Goal: Task Accomplishment & Management: Check status

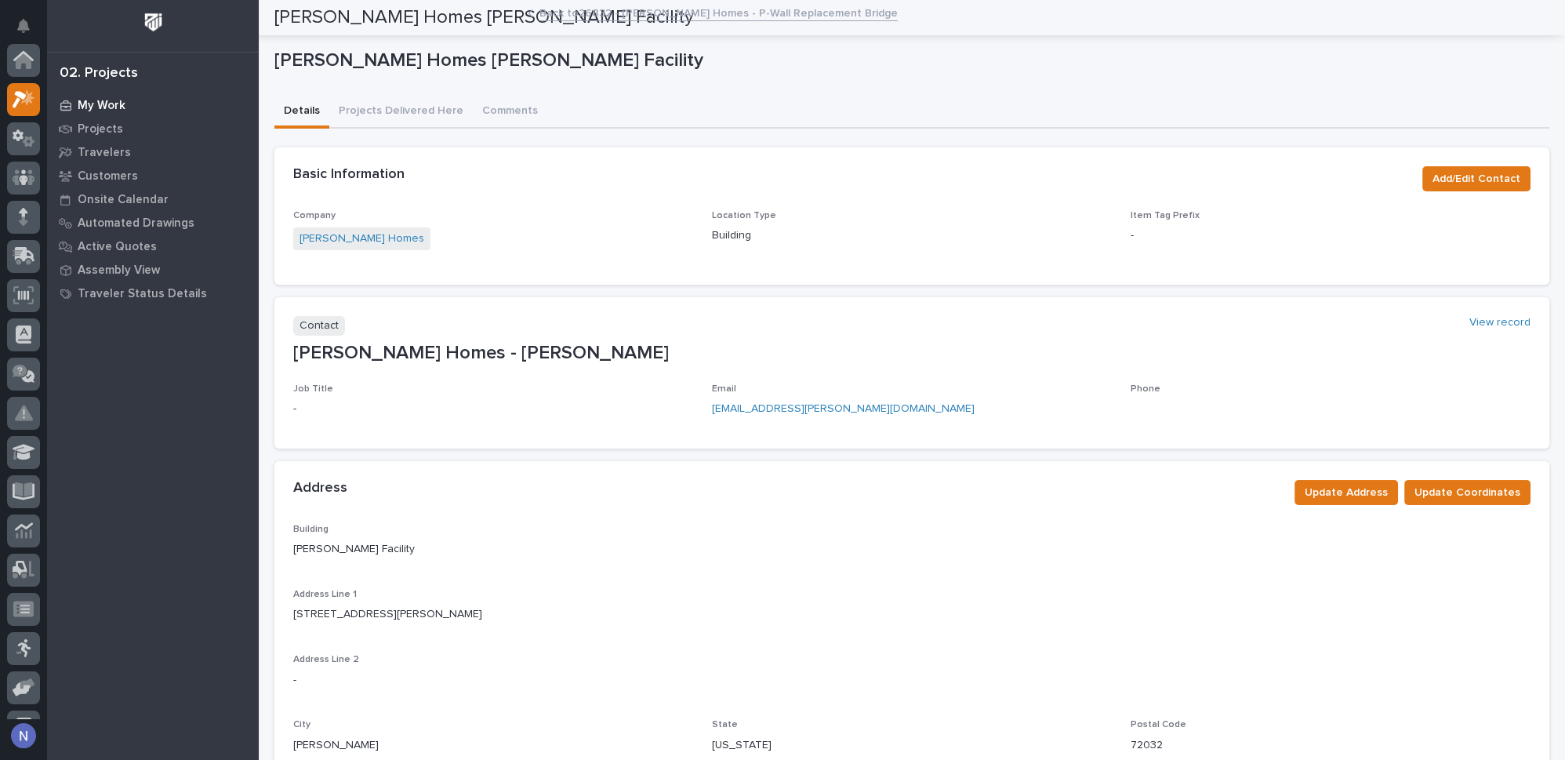
scroll to position [38, 0]
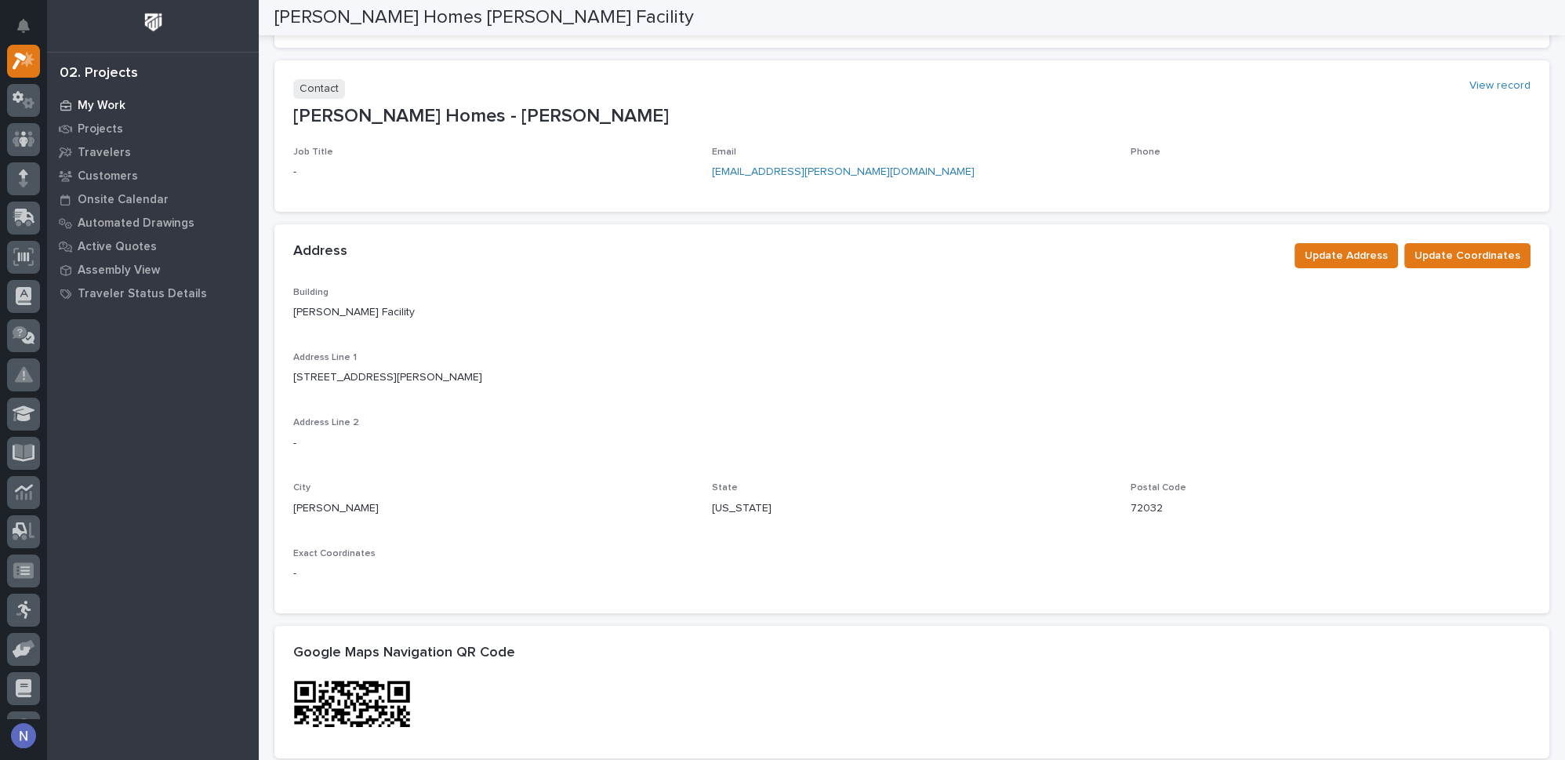
click at [122, 101] on p "My Work" at bounding box center [102, 106] width 48 height 14
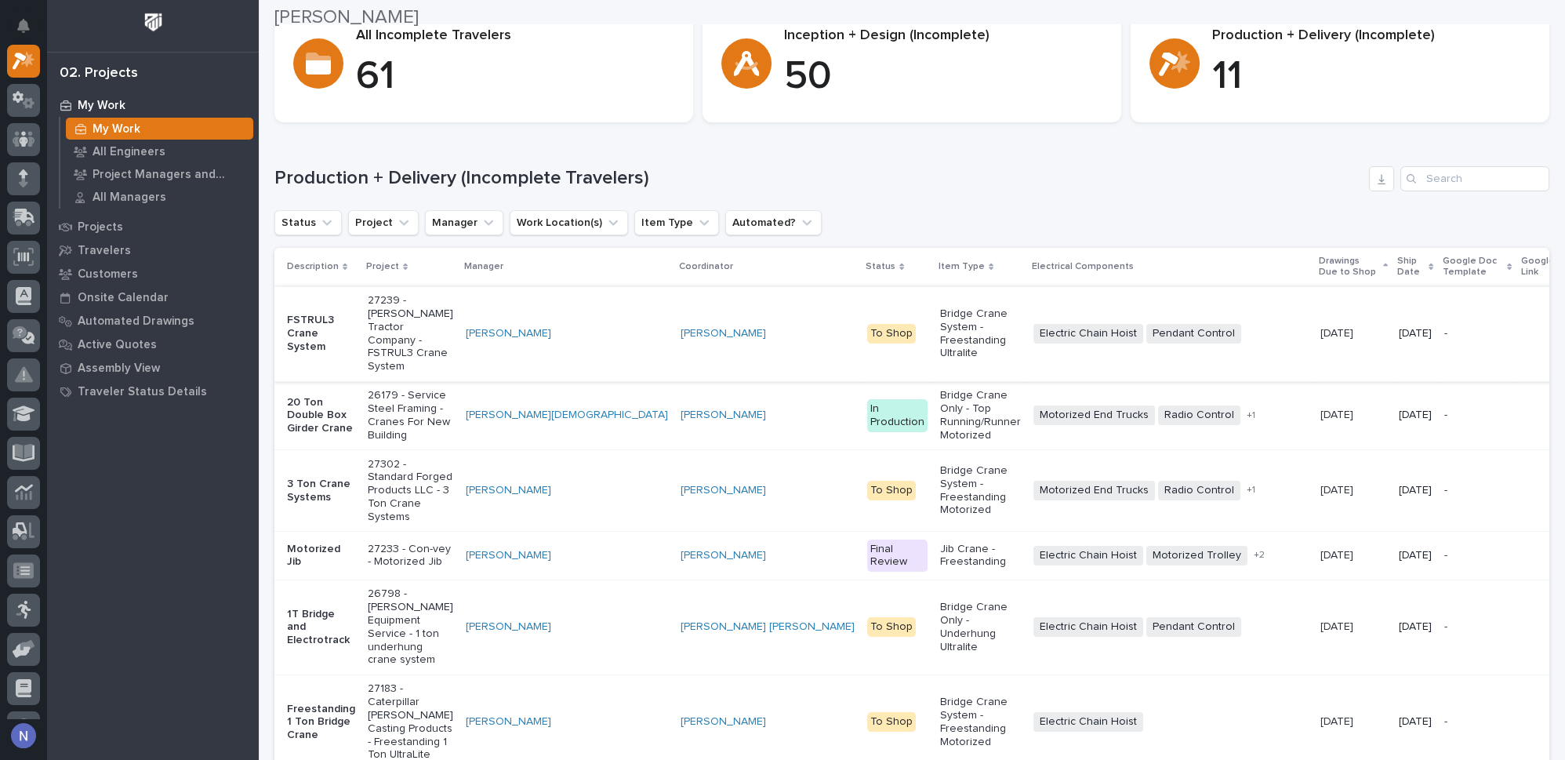
scroll to position [1330, 0]
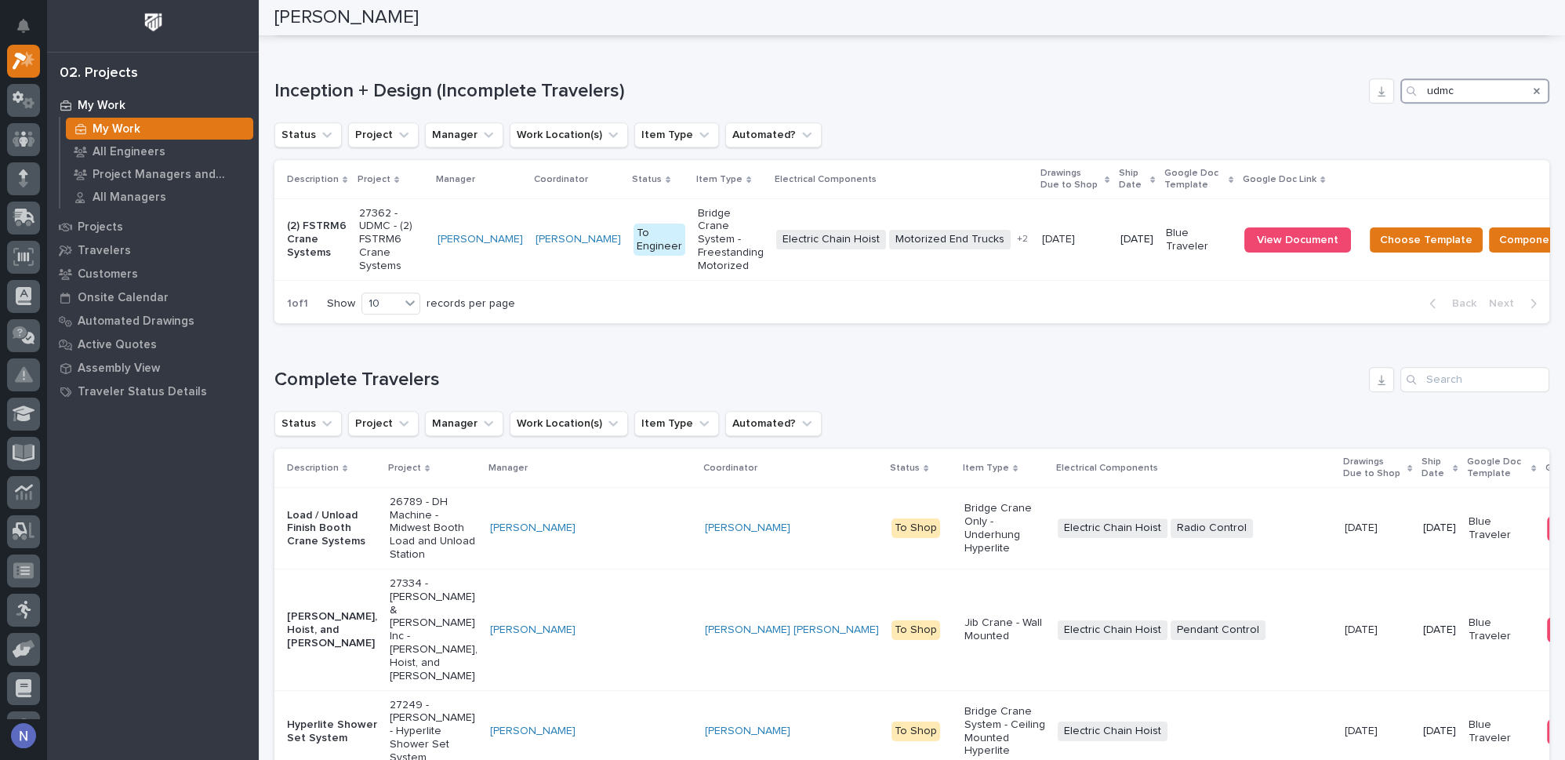
scroll to position [1196, 0]
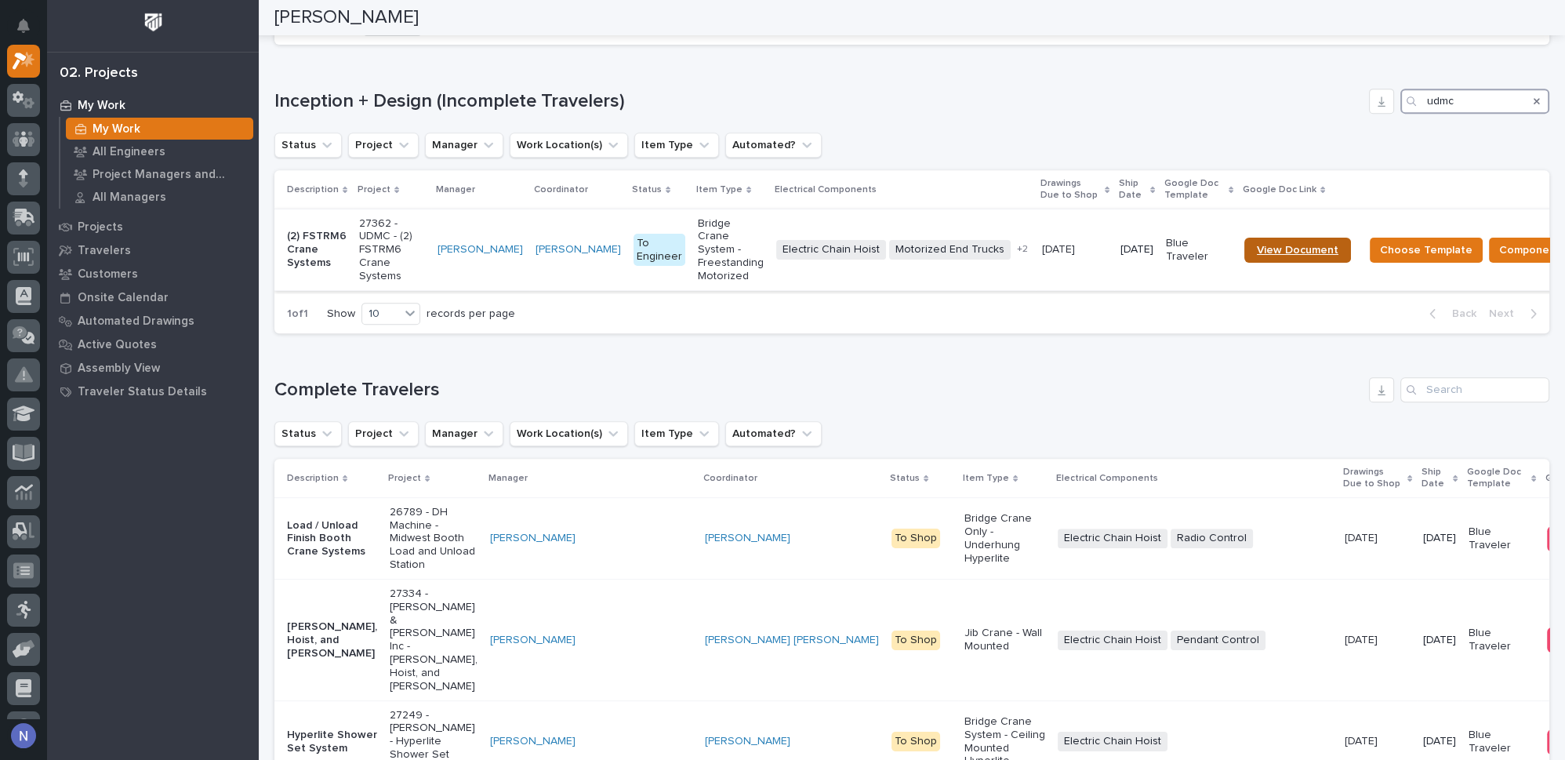
type input "udmc"
click at [1279, 263] on link "View Document" at bounding box center [1297, 250] width 107 height 25
click at [1328, 263] on link "View Document" at bounding box center [1297, 250] width 107 height 25
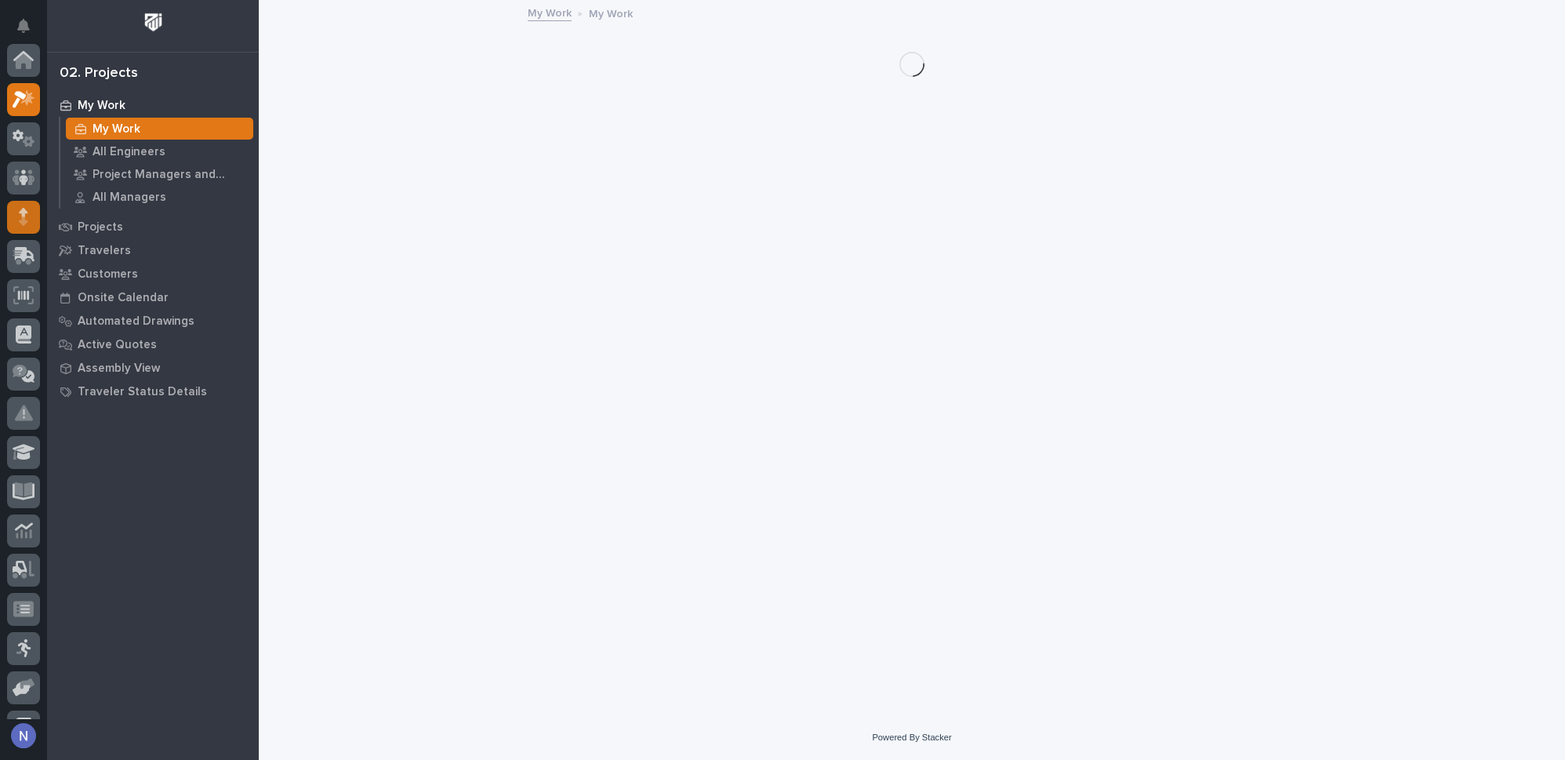
scroll to position [38, 0]
drag, startPoint x: 17, startPoint y: 234, endPoint x: 13, endPoint y: 183, distance: 50.4
click at [13, 183] on div at bounding box center [23, 178] width 33 height 33
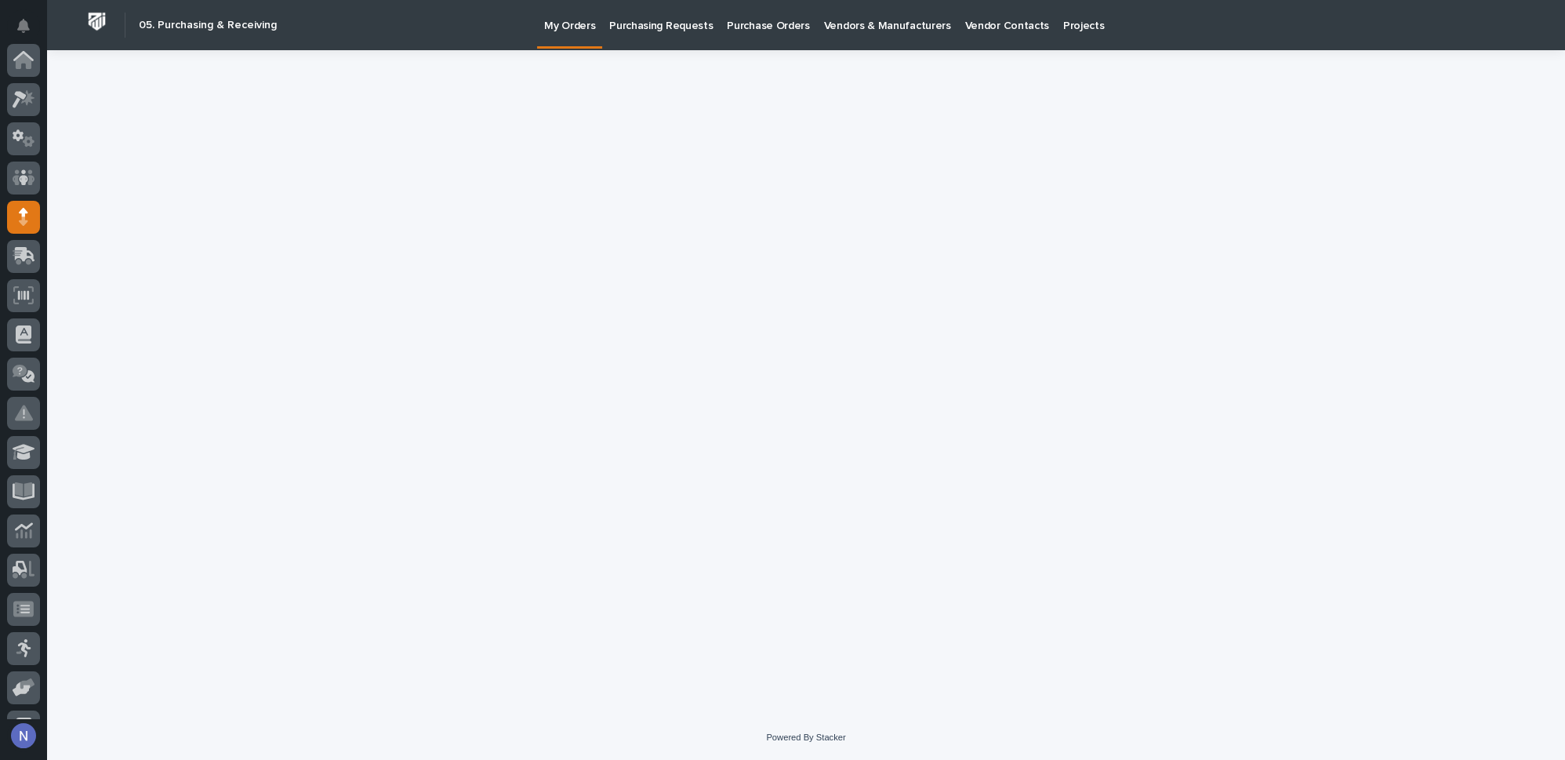
scroll to position [157, 0]
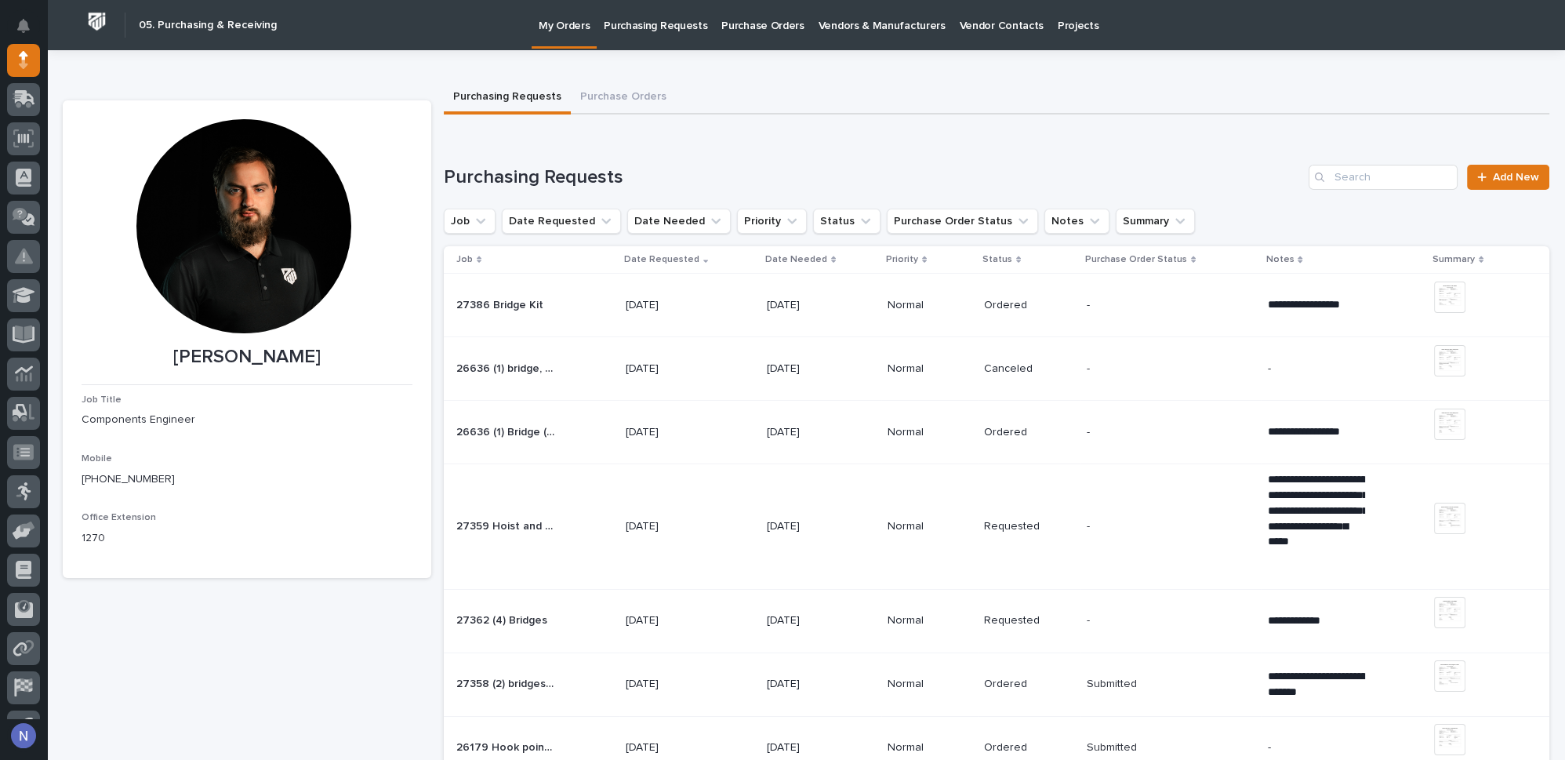
click at [1171, 293] on div "- -" at bounding box center [1171, 305] width 169 height 26
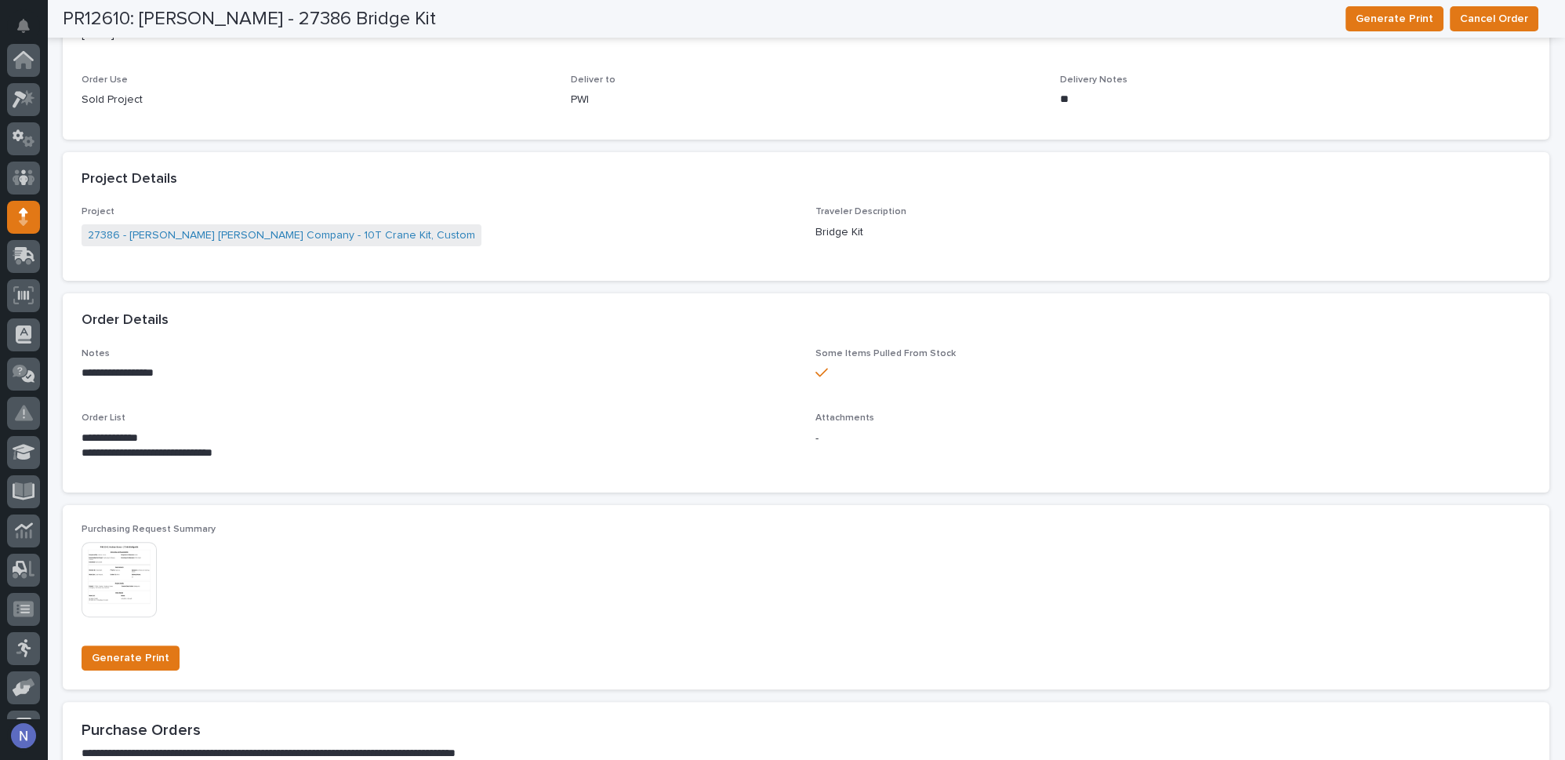
click at [136, 575] on img at bounding box center [119, 579] width 75 height 75
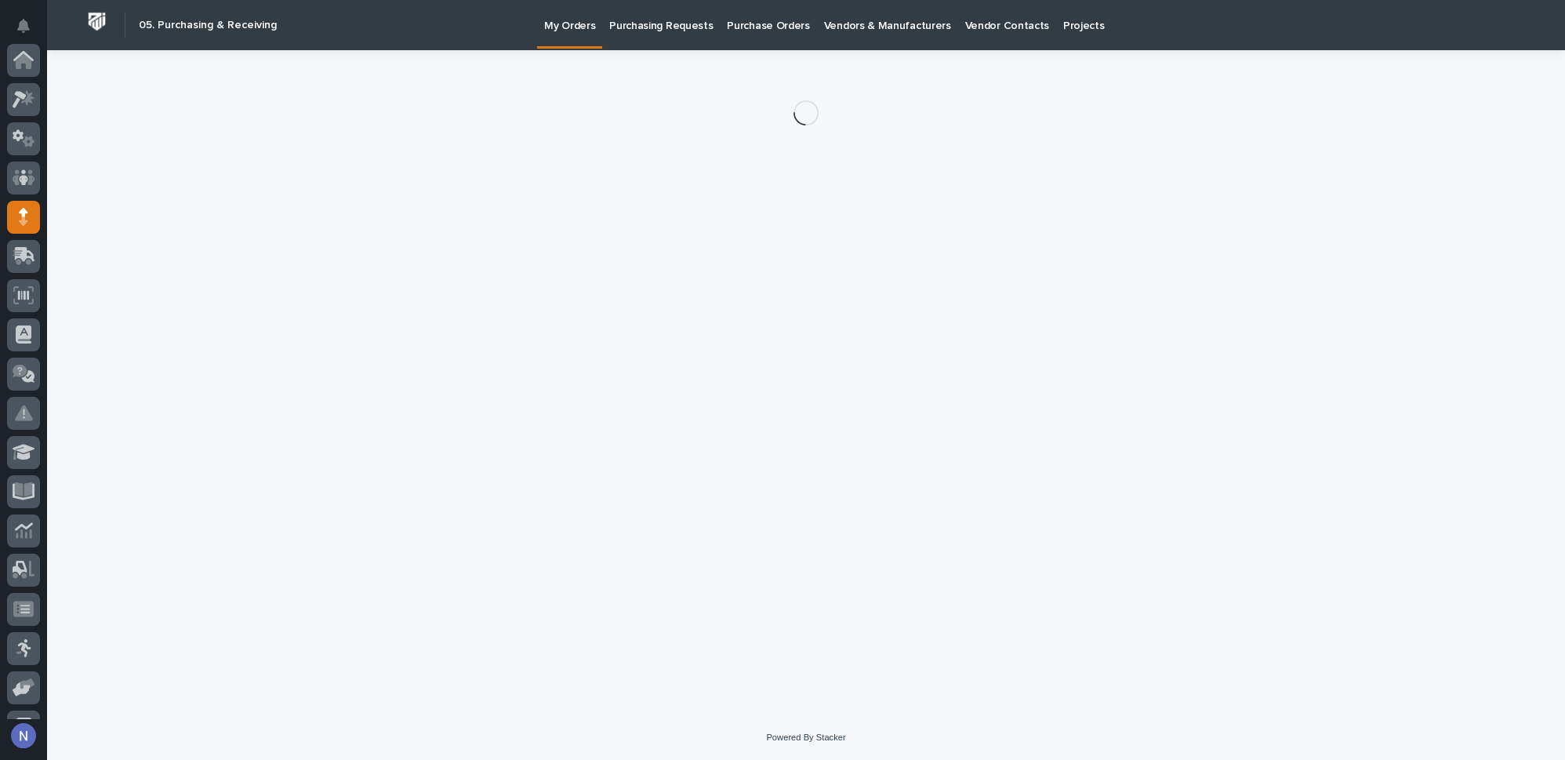
scroll to position [157, 0]
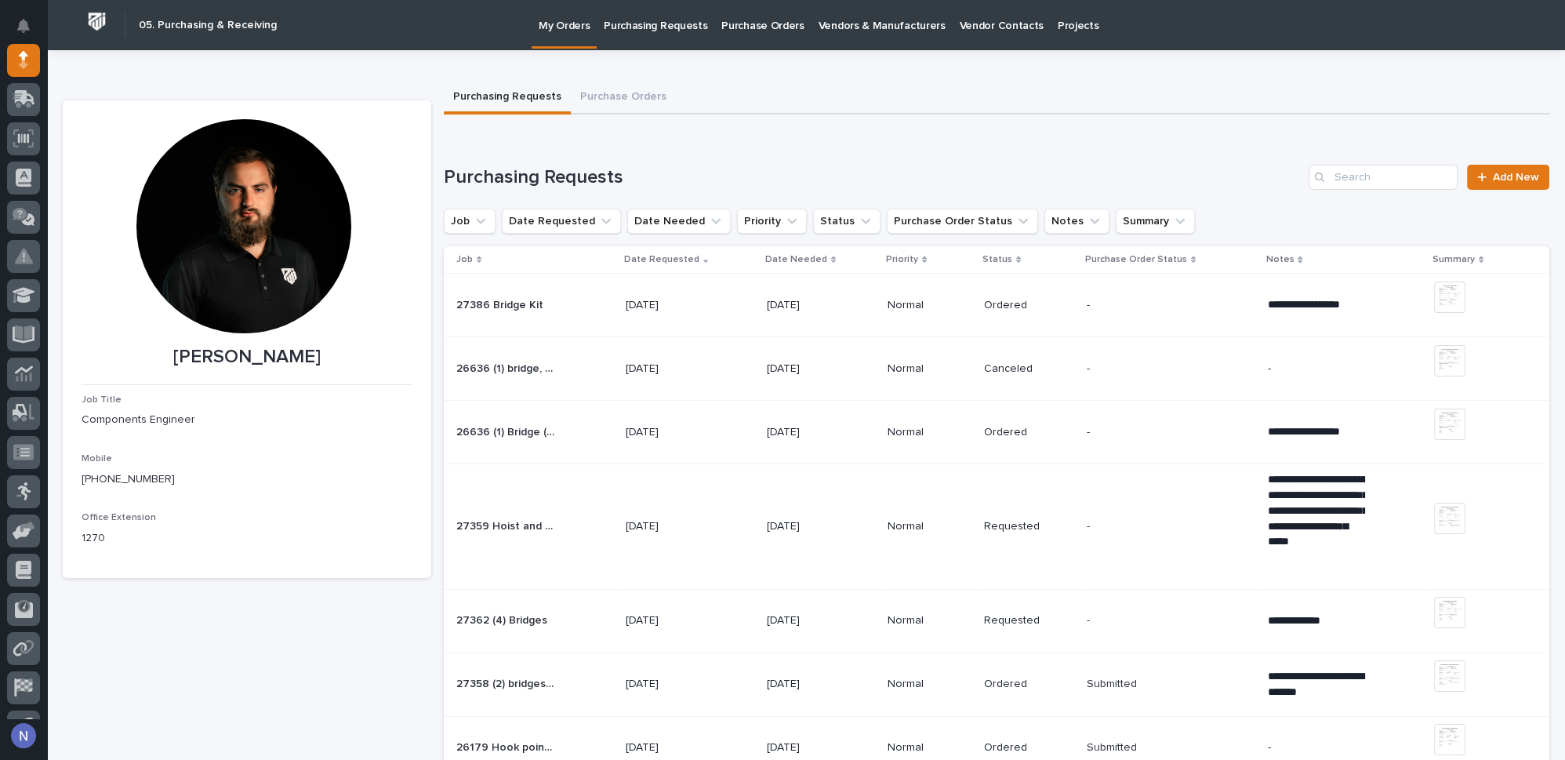
click at [594, 361] on div "26636 (1) bridge, (2) Hoists 26636 (1) bridge, (2) Hoists" at bounding box center [534, 369] width 157 height 26
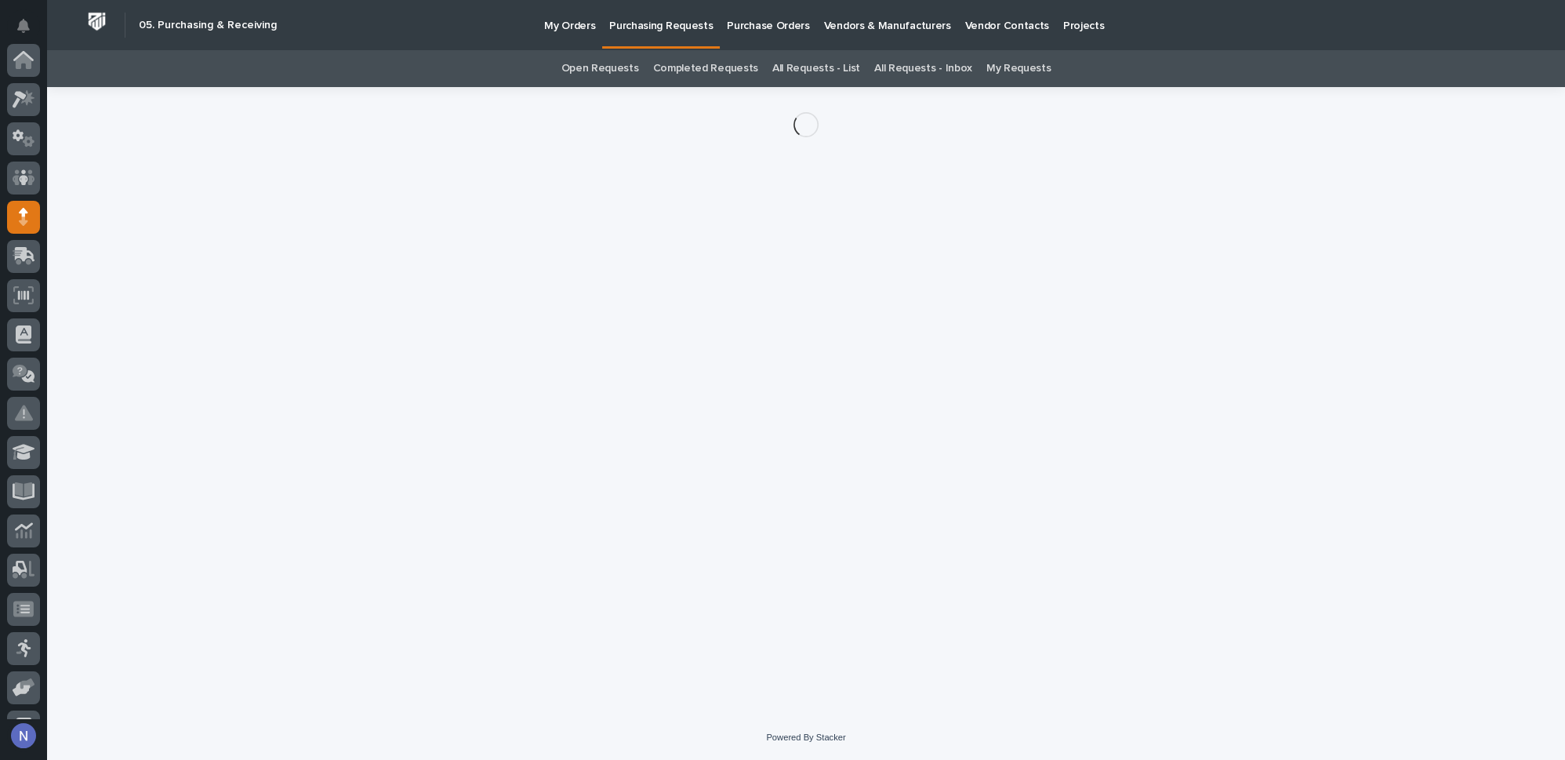
scroll to position [157, 0]
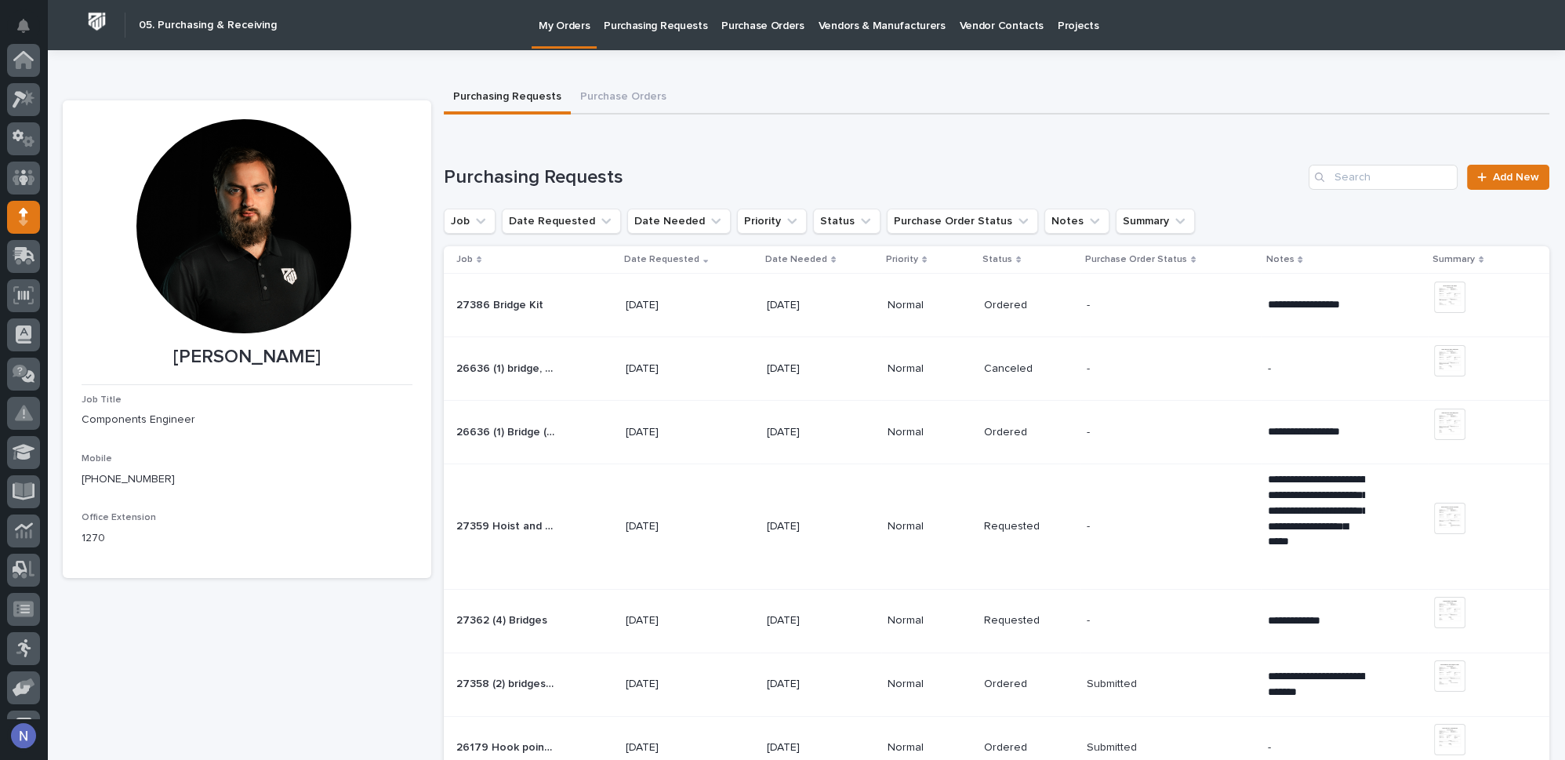
scroll to position [157, 0]
click at [619, 437] on td "26636 (1) Bridge (2) Hoists 26636 (1) Bridge (2) Hoists" at bounding box center [532, 433] width 176 height 64
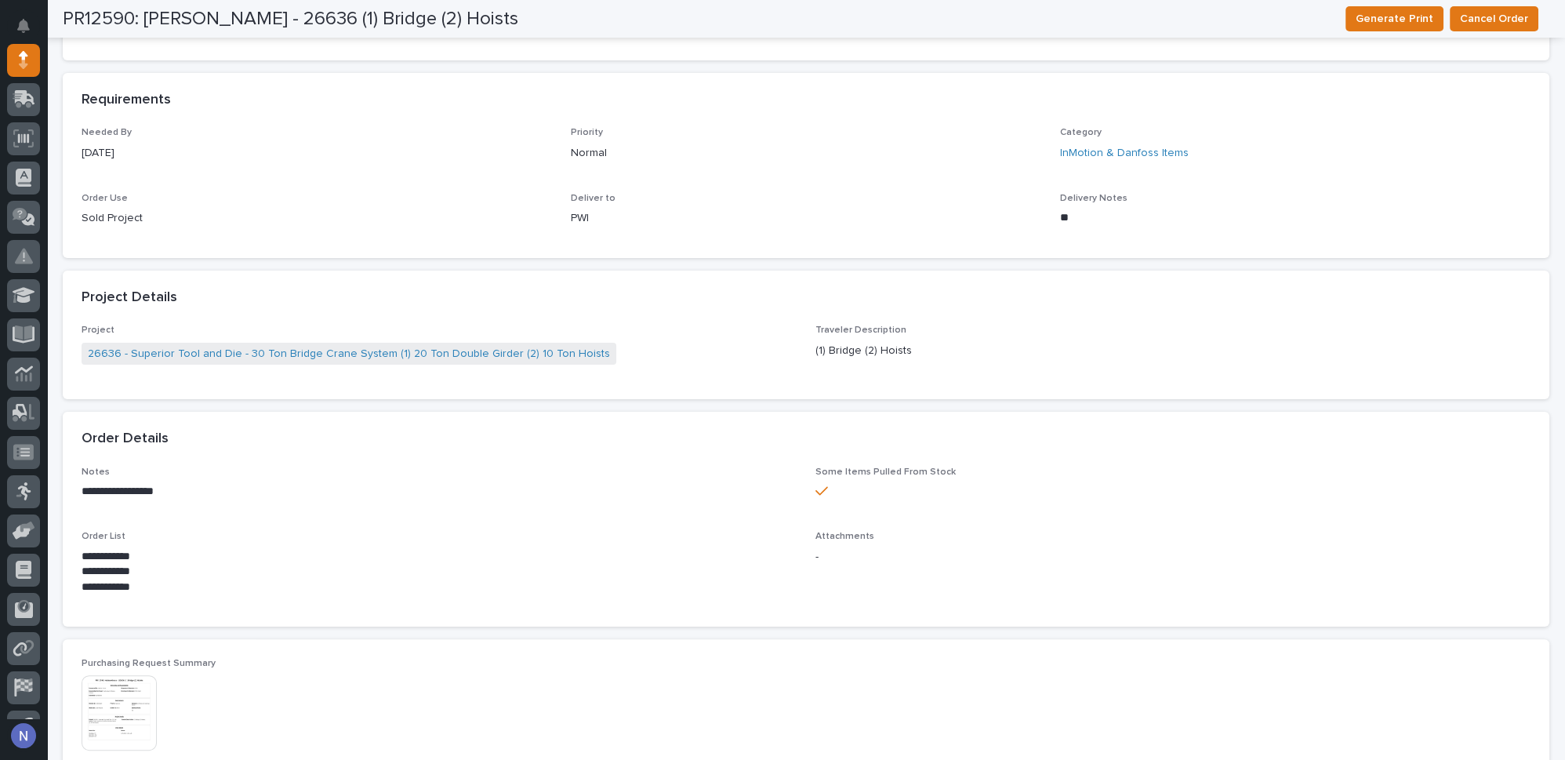
scroll to position [713, 0]
